Goal: Task Accomplishment & Management: Use online tool/utility

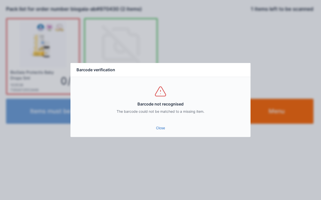
click at [162, 130] on link "Close" at bounding box center [160, 128] width 172 height 9
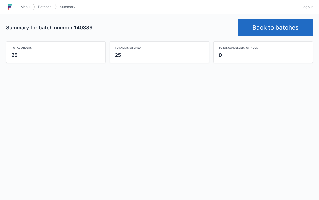
click at [26, 3] on link "Menu" at bounding box center [25, 7] width 15 height 9
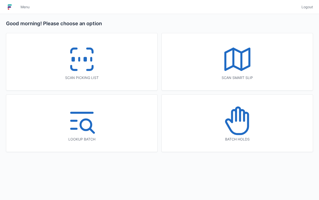
click at [69, 53] on icon at bounding box center [82, 59] width 32 height 32
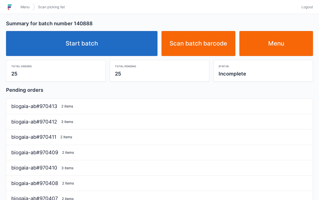
click at [109, 47] on link "Start batch" at bounding box center [82, 43] width 152 height 25
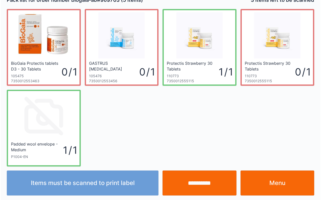
scroll to position [9, 0]
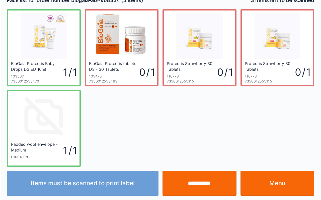
scroll to position [9, 0]
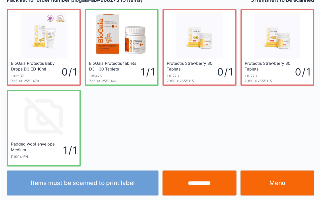
scroll to position [9, 0]
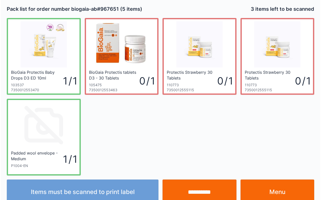
scroll to position [9, 0]
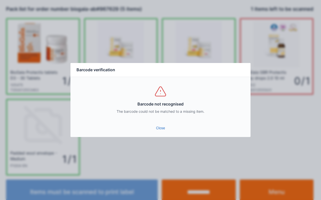
click at [162, 130] on link "Close" at bounding box center [160, 128] width 172 height 9
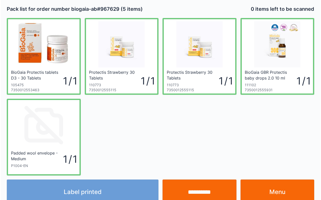
scroll to position [9, 0]
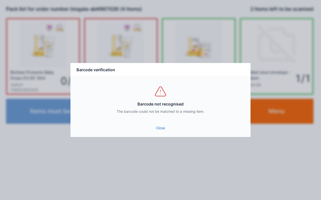
click at [158, 129] on link "Close" at bounding box center [160, 128] width 172 height 9
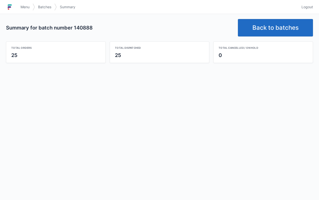
click at [25, 9] on span "Menu" at bounding box center [25, 7] width 9 height 5
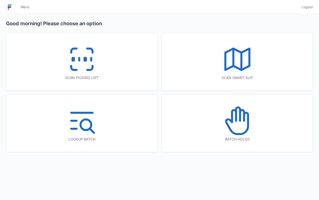
click at [73, 62] on icon at bounding box center [82, 59] width 32 height 32
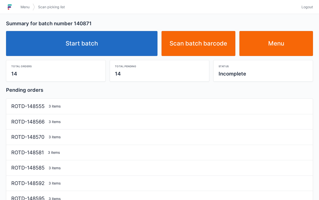
click at [128, 55] on link "Start batch" at bounding box center [82, 43] width 152 height 25
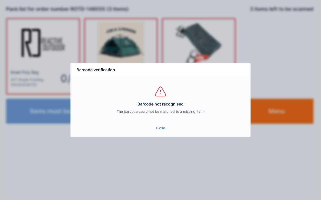
click at [162, 130] on link "Close" at bounding box center [160, 128] width 172 height 9
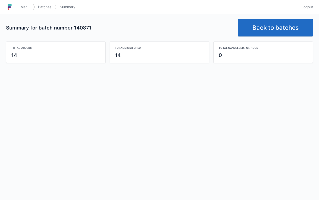
click at [21, 5] on span "Menu" at bounding box center [25, 7] width 9 height 5
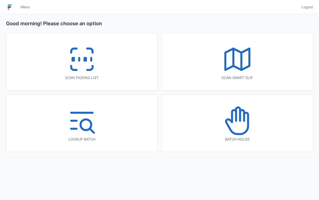
click at [85, 55] on icon at bounding box center [82, 59] width 32 height 32
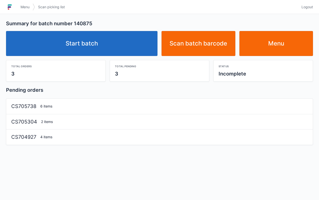
click at [123, 46] on link "Start batch" at bounding box center [82, 43] width 152 height 25
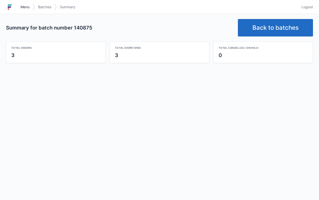
click at [25, 3] on link "Menu" at bounding box center [25, 7] width 15 height 9
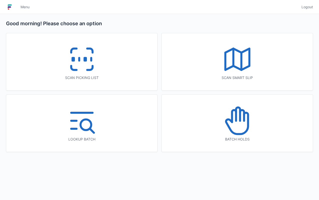
click at [108, 77] on div "Scan picking list" at bounding box center [81, 77] width 131 height 5
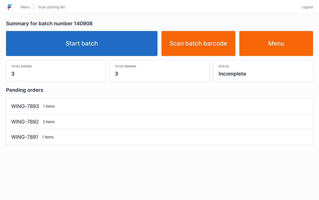
click at [123, 43] on link "Start batch" at bounding box center [82, 43] width 152 height 25
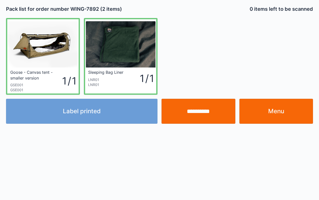
click at [198, 113] on input "**********" at bounding box center [199, 111] width 74 height 25
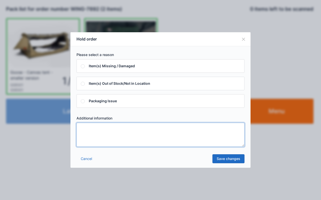
click at [136, 134] on textarea at bounding box center [160, 135] width 168 height 24
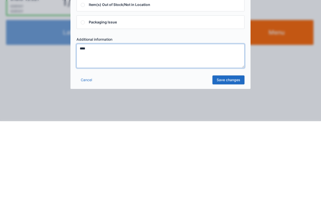
type textarea "****"
click at [232, 161] on link "Save changes" at bounding box center [228, 159] width 32 height 9
